Goal: Check status: Check status

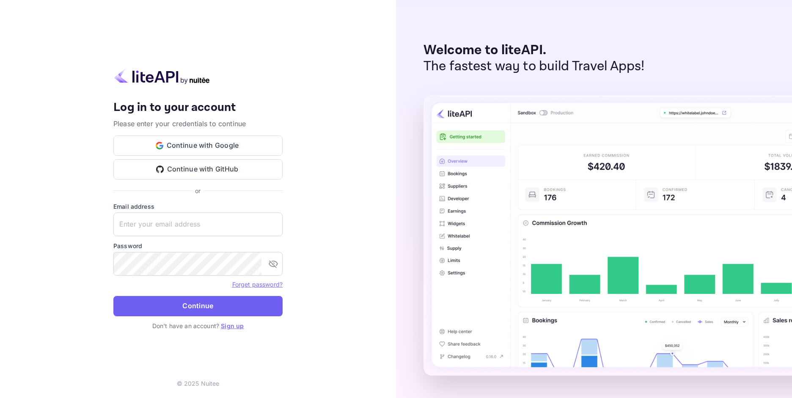
type input "[EMAIL_ADDRESS][DOMAIN_NAME]"
click at [178, 315] on button "Continue" at bounding box center [197, 306] width 169 height 20
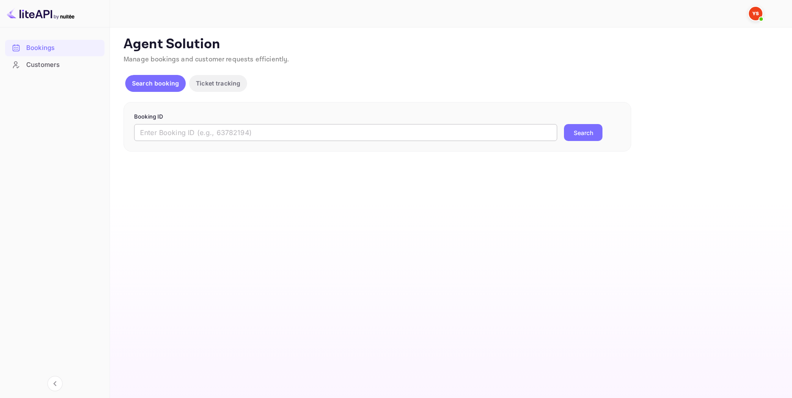
click at [296, 133] on input "text" at bounding box center [345, 132] width 423 height 17
paste input "9389962"
type input "9389962"
click at [591, 131] on button "Search" at bounding box center [583, 132] width 38 height 17
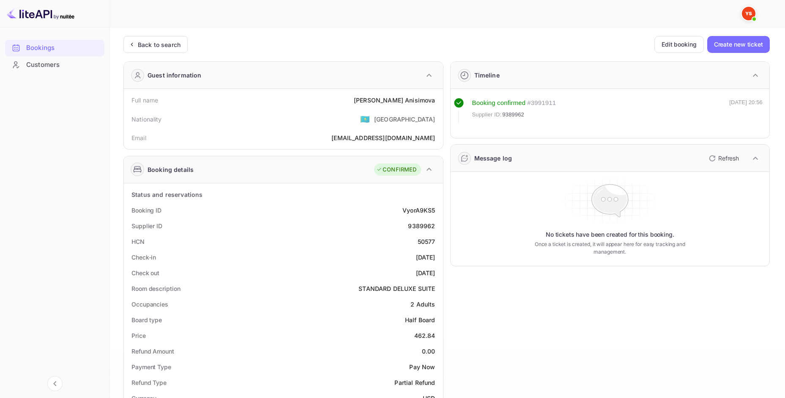
click at [409, 101] on div "[PERSON_NAME]" at bounding box center [394, 100] width 81 height 9
click at [409, 100] on div "[PERSON_NAME]" at bounding box center [394, 100] width 81 height 9
copy div "[PERSON_NAME]"
click at [423, 333] on div "462.84" at bounding box center [425, 335] width 21 height 9
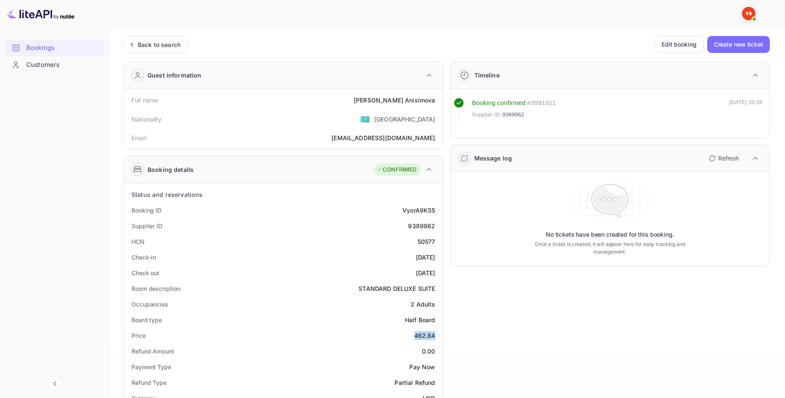
click at [423, 333] on div "462.84" at bounding box center [425, 335] width 21 height 9
copy div "462.84"
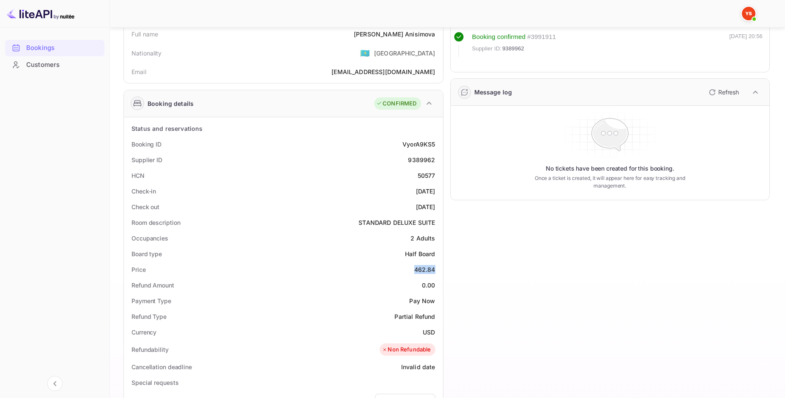
scroll to position [85, 0]
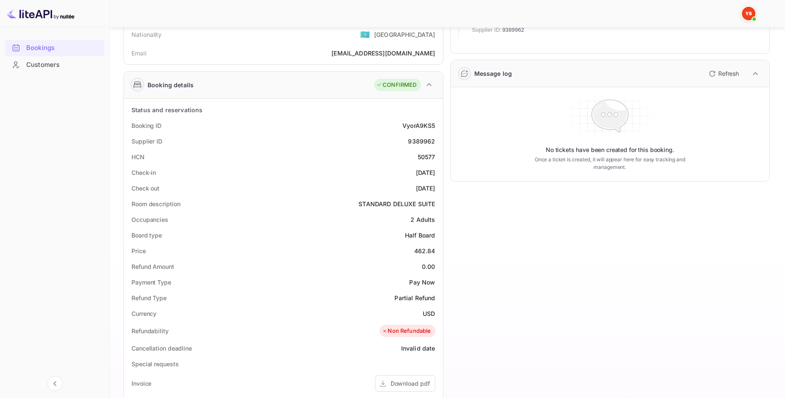
click at [429, 321] on div "Refundability Non Refundable" at bounding box center [283, 330] width 313 height 19
click at [430, 313] on div "USD" at bounding box center [429, 313] width 12 height 9
copy div "USD"
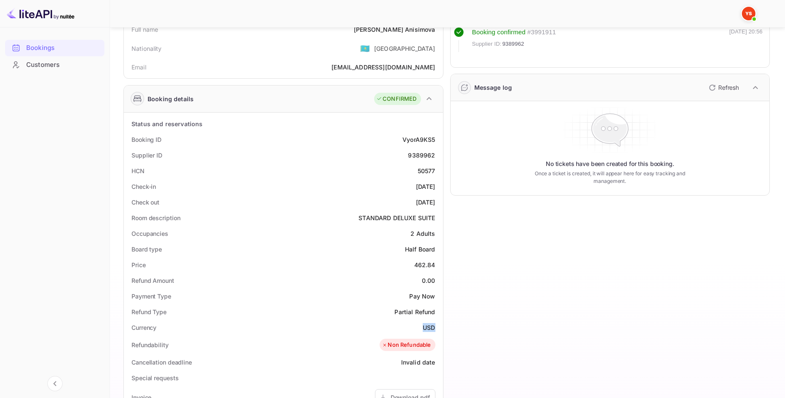
scroll to position [0, 0]
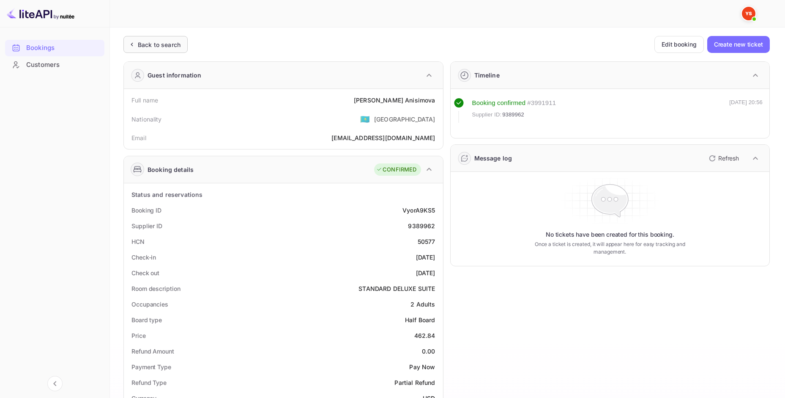
click at [142, 49] on div "Back to search" at bounding box center [156, 44] width 64 height 17
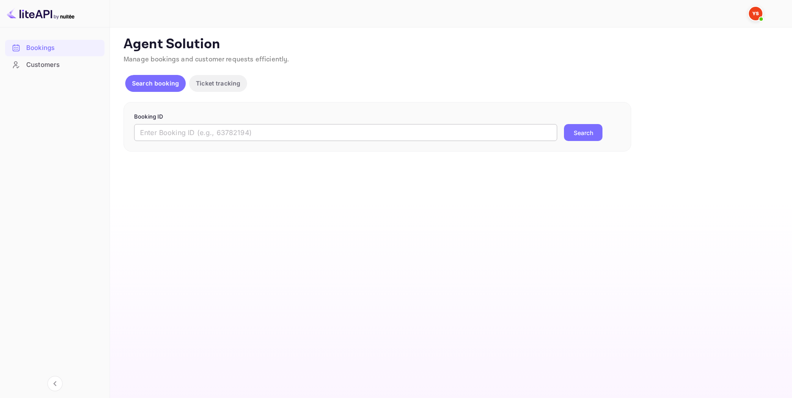
click at [231, 129] on input "text" at bounding box center [345, 132] width 423 height 17
paste input "9466602"
type input "9466602"
click at [596, 132] on button "Search" at bounding box center [583, 132] width 38 height 17
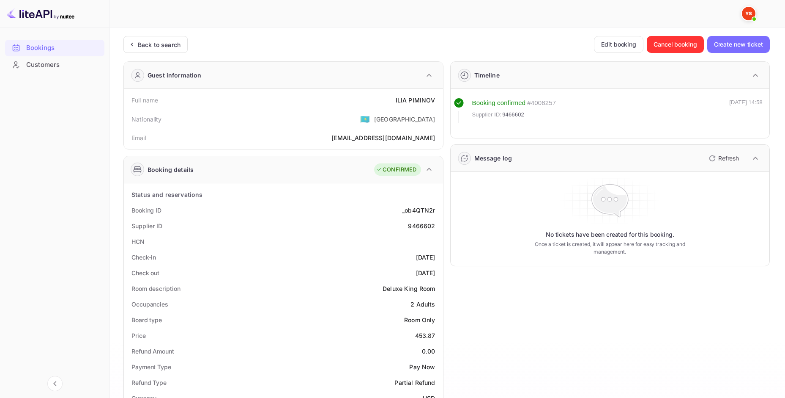
click at [419, 94] on div "Full name [PERSON_NAME]" at bounding box center [283, 100] width 313 height 16
copy div "[PERSON_NAME]"
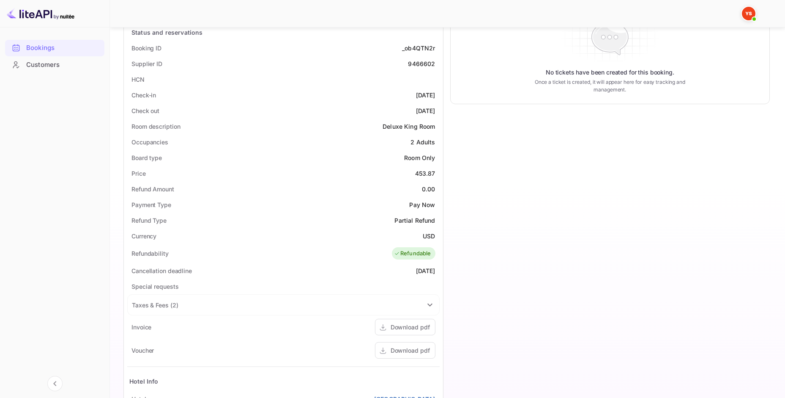
scroll to position [211, 0]
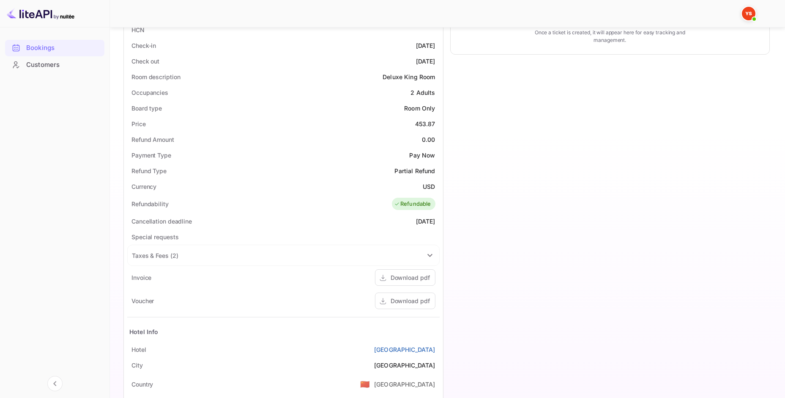
click at [428, 126] on div "453.87" at bounding box center [425, 123] width 20 height 9
copy div "453.87"
click at [424, 183] on div "USD" at bounding box center [429, 186] width 12 height 9
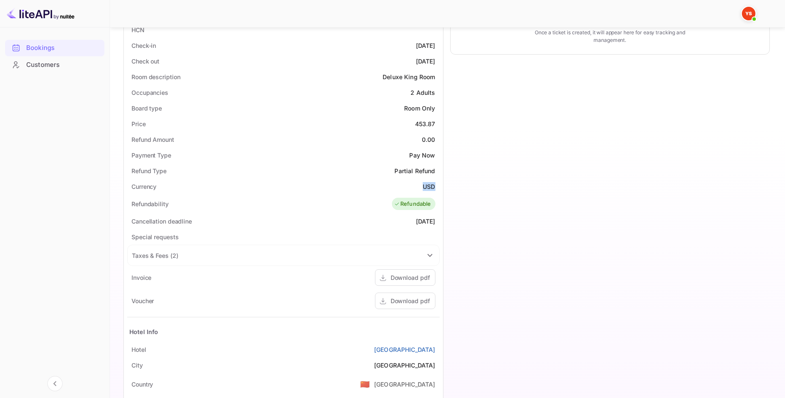
copy div "USD"
